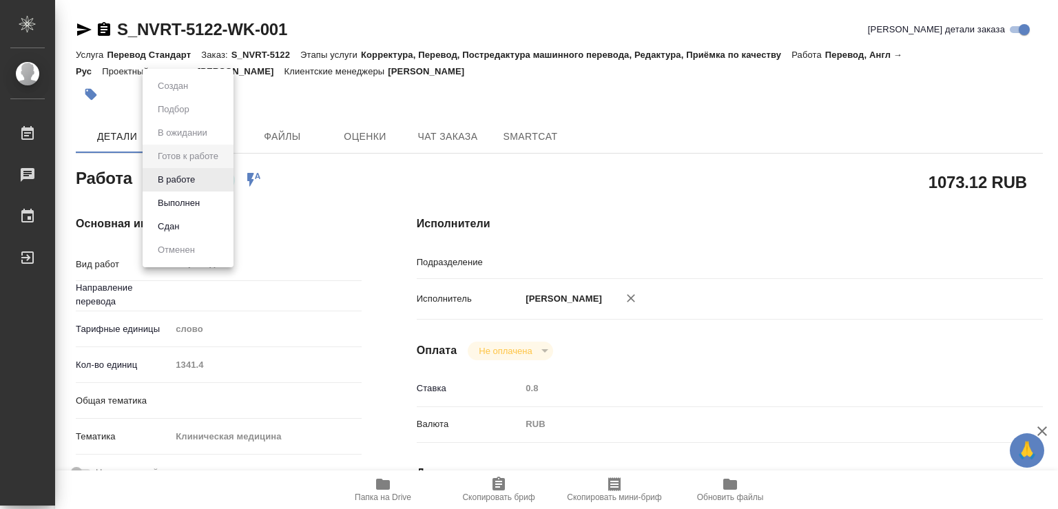
type input "англ-рус"
type input "MedLinguists"
click at [191, 202] on button "Выполнен" at bounding box center [179, 203] width 50 height 15
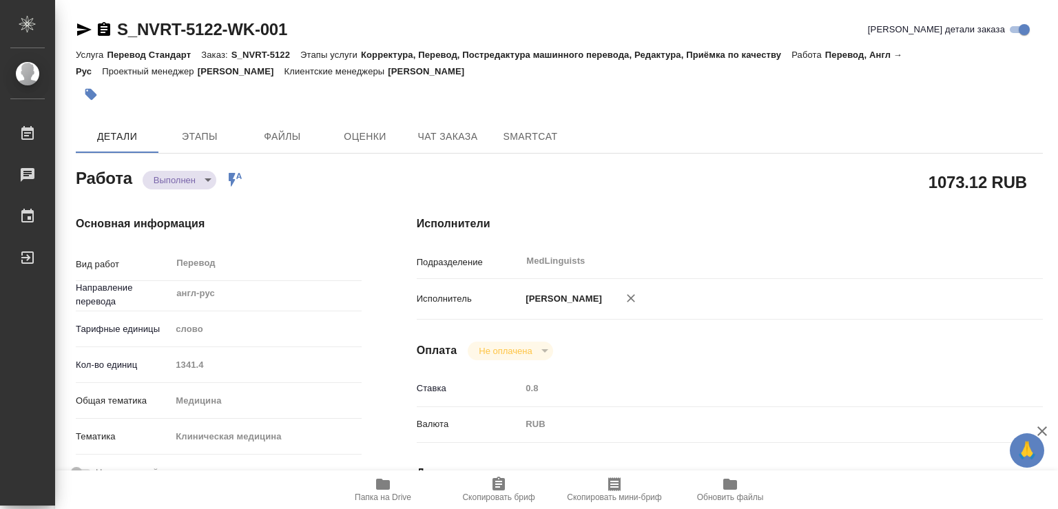
type textarea "x"
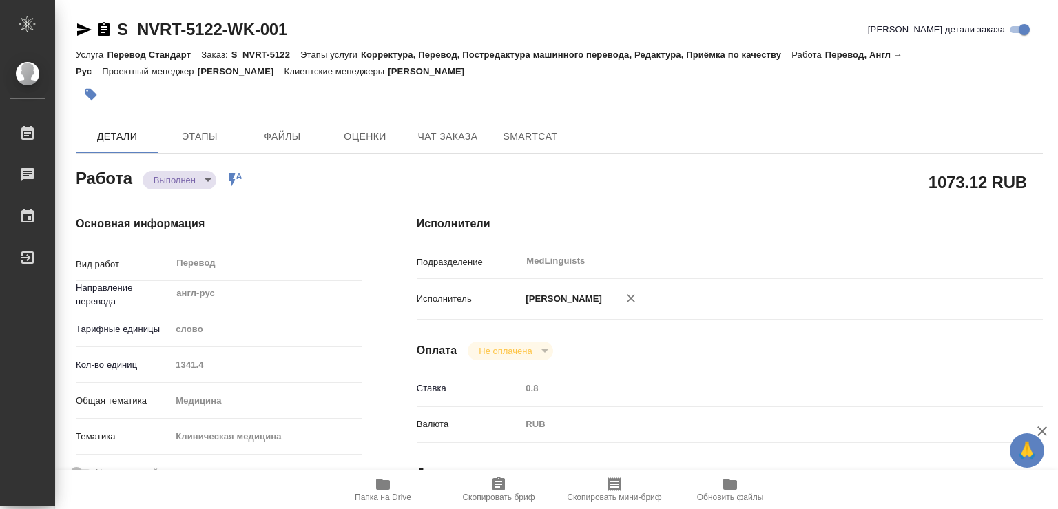
type textarea "x"
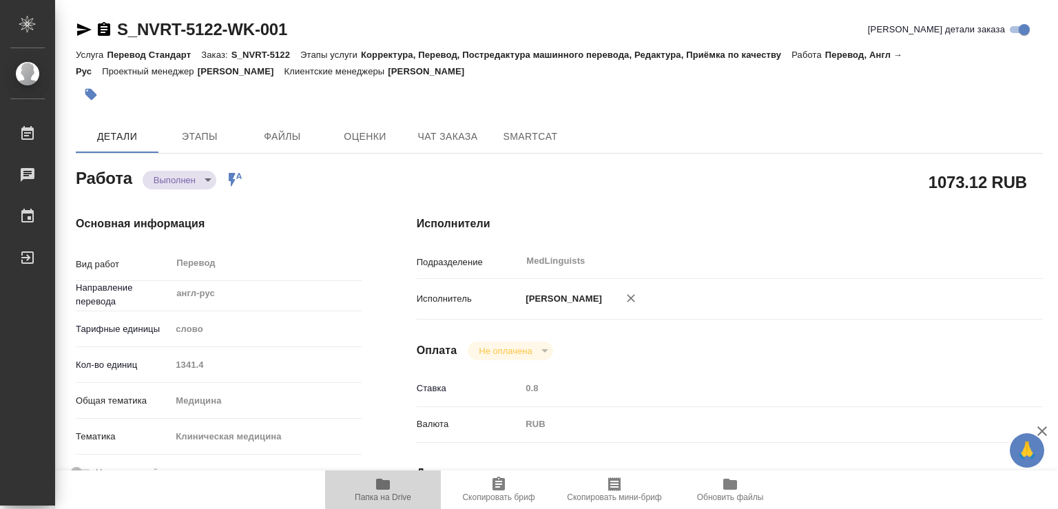
click at [377, 481] on icon "button" at bounding box center [383, 484] width 14 height 11
